Goal: Transaction & Acquisition: Purchase product/service

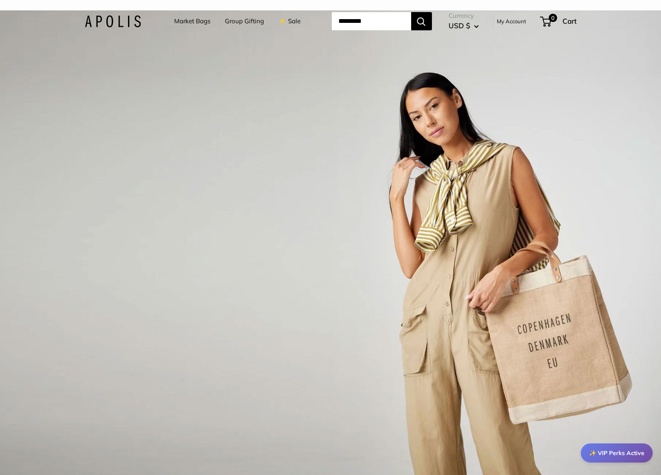
click at [520, 22] on link "My Account" at bounding box center [512, 21] width 30 height 10
click at [194, 18] on link "Market Bags" at bounding box center [192, 21] width 36 height 12
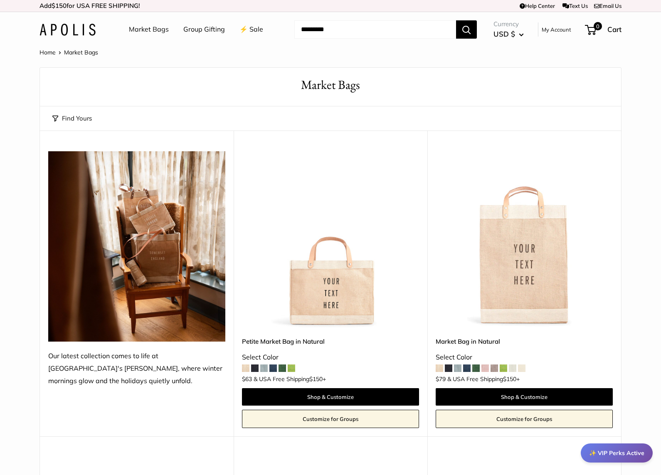
click at [256, 34] on link "⚡️ Sale" at bounding box center [251, 29] width 24 height 12
